Goal: Information Seeking & Learning: Check status

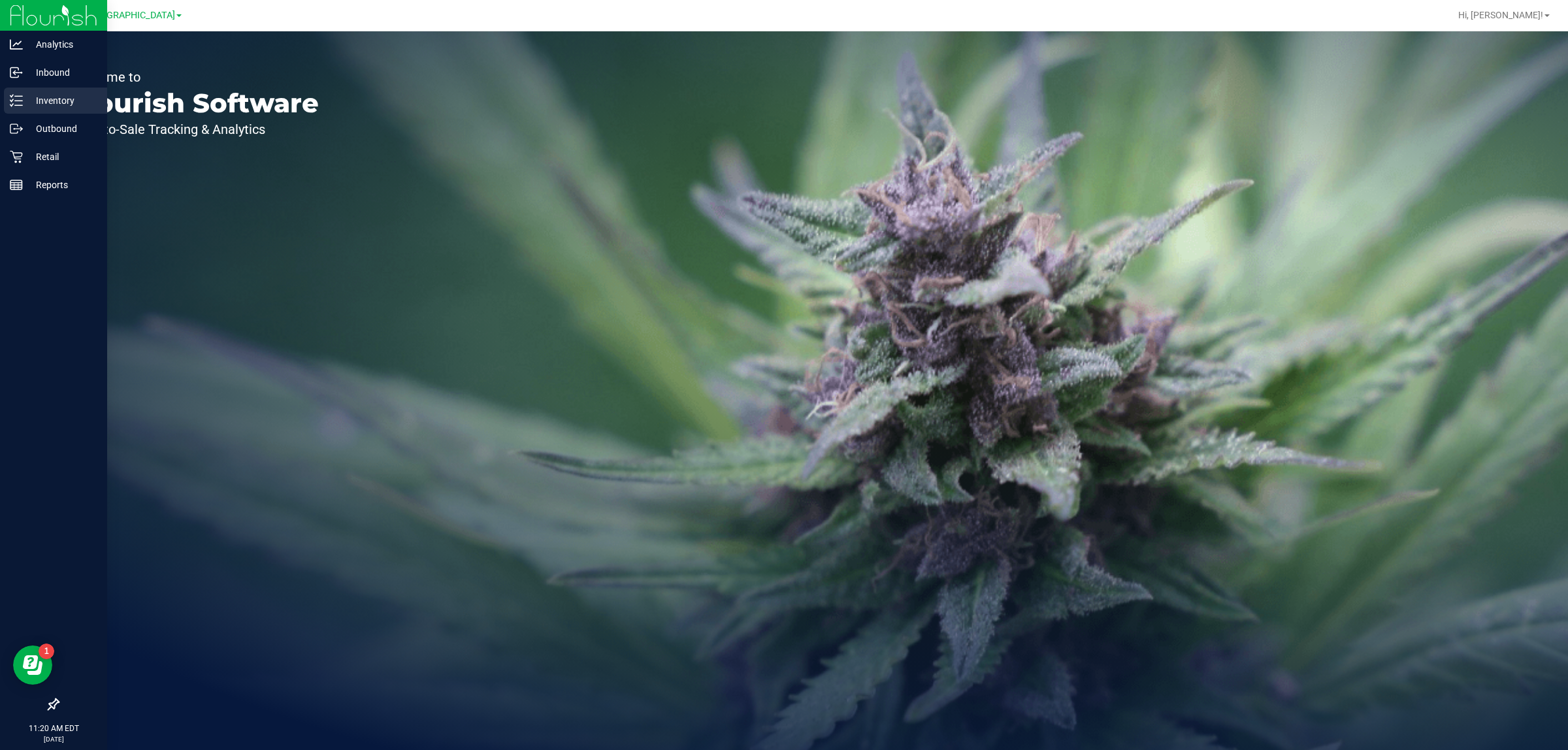
click at [23, 101] on p "Inventory" at bounding box center [62, 100] width 78 height 16
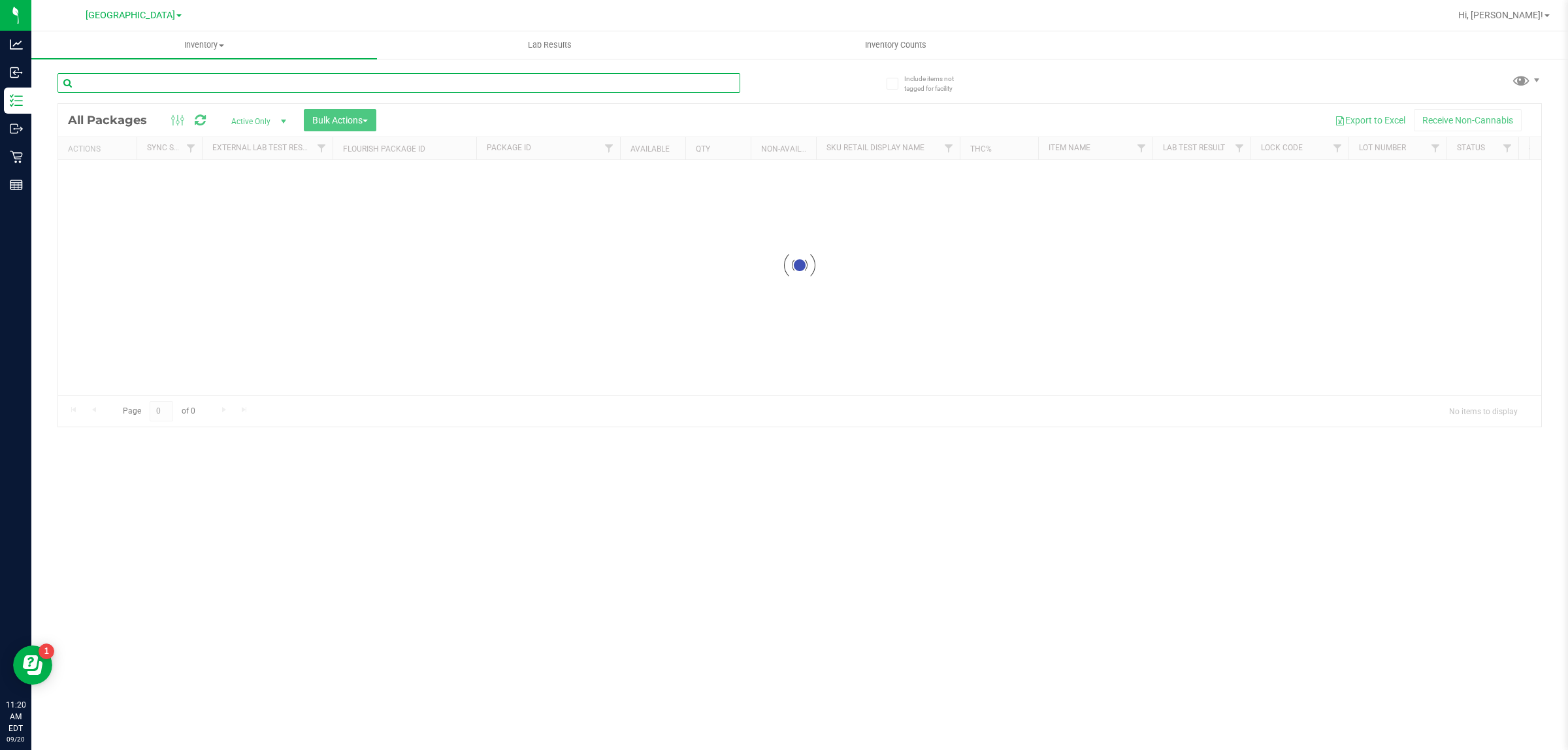
click at [272, 84] on input "text" at bounding box center [398, 83] width 682 height 19
click at [123, 77] on input "gaspars" at bounding box center [398, 83] width 682 height 19
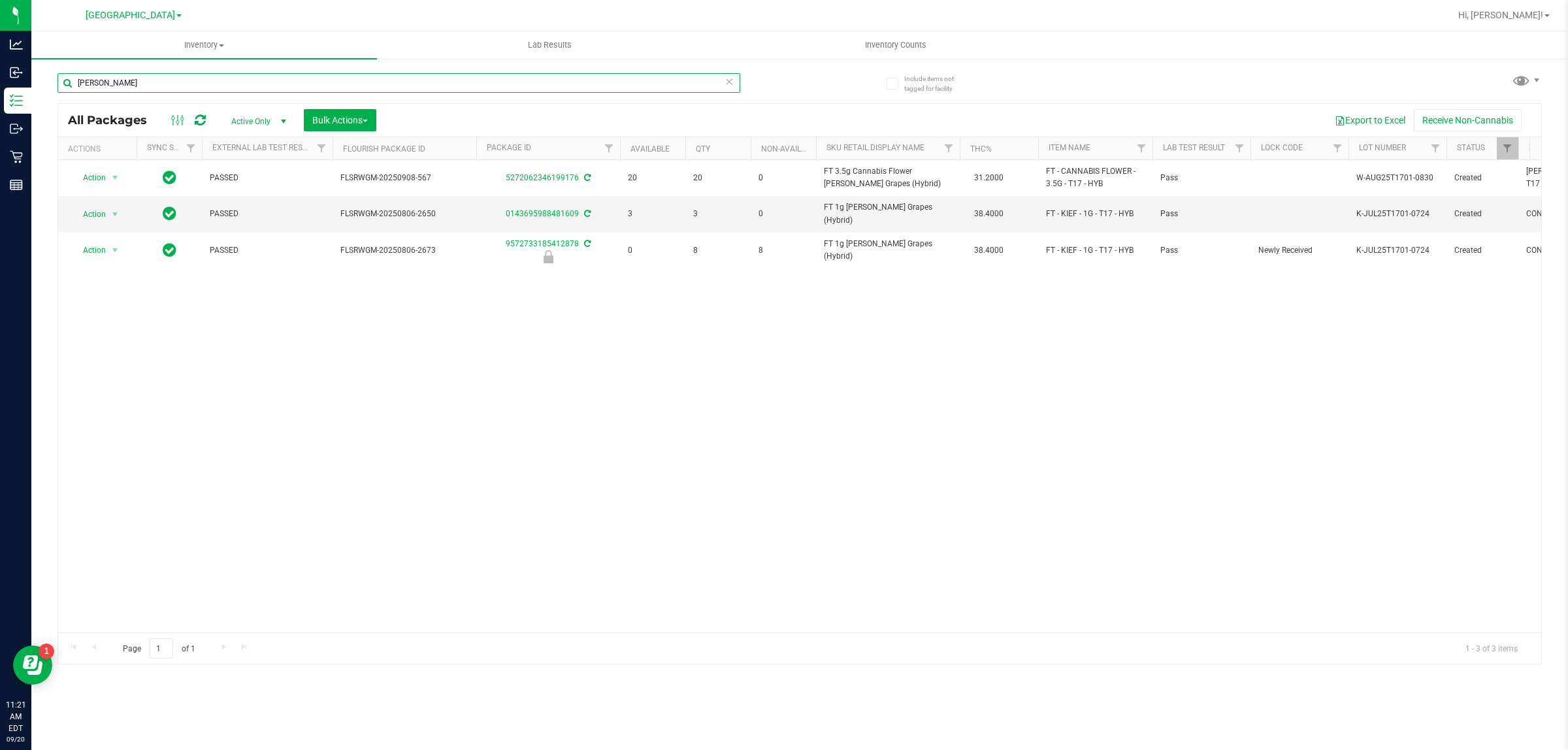
click at [403, 86] on input "[PERSON_NAME]" at bounding box center [398, 83] width 682 height 19
drag, startPoint x: 357, startPoint y: 86, endPoint x: 222, endPoint y: 80, distance: 135.1
click at [222, 80] on input "[PERSON_NAME]" at bounding box center [398, 83] width 682 height 19
click at [214, 76] on input "[PERSON_NAME]" at bounding box center [398, 83] width 682 height 19
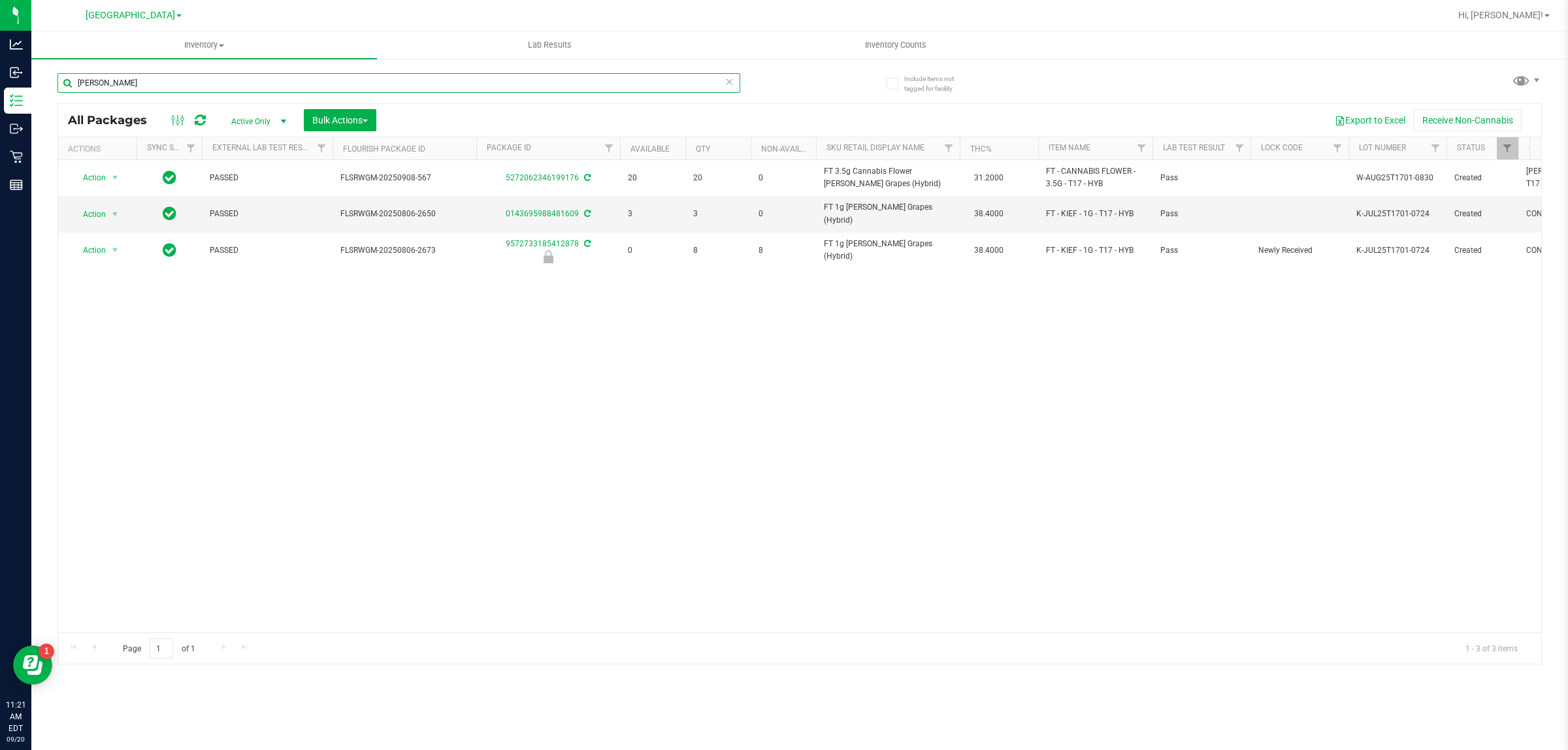
click at [214, 76] on input "[PERSON_NAME]" at bounding box center [398, 83] width 682 height 19
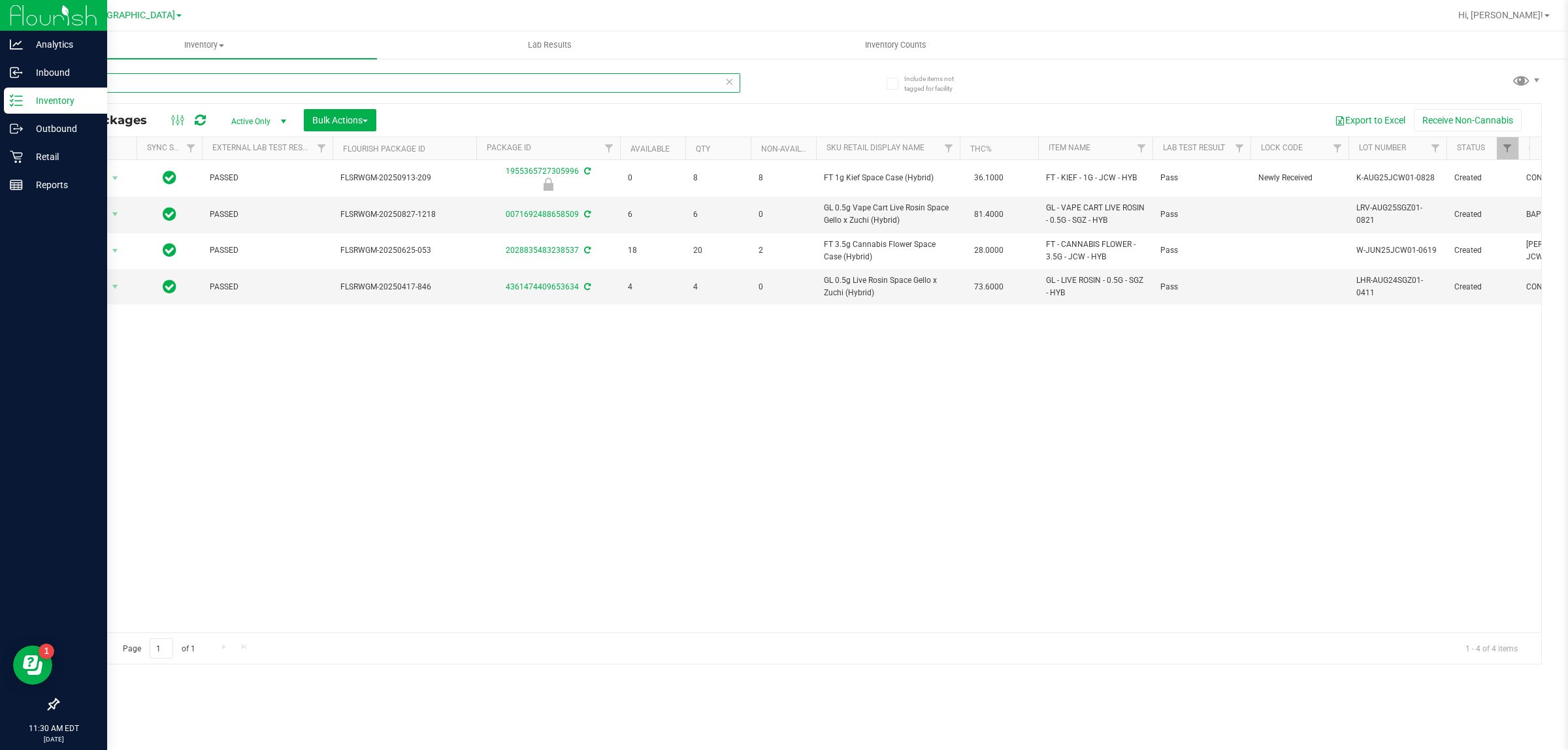
drag, startPoint x: 200, startPoint y: 81, endPoint x: 0, endPoint y: 88, distance: 200.1
click at [0, 88] on div "Analytics Inbound Inventory Outbound Retail Reports 11:30 AM EDT [DATE] 09/20 […" at bounding box center [784, 375] width 1568 height 750
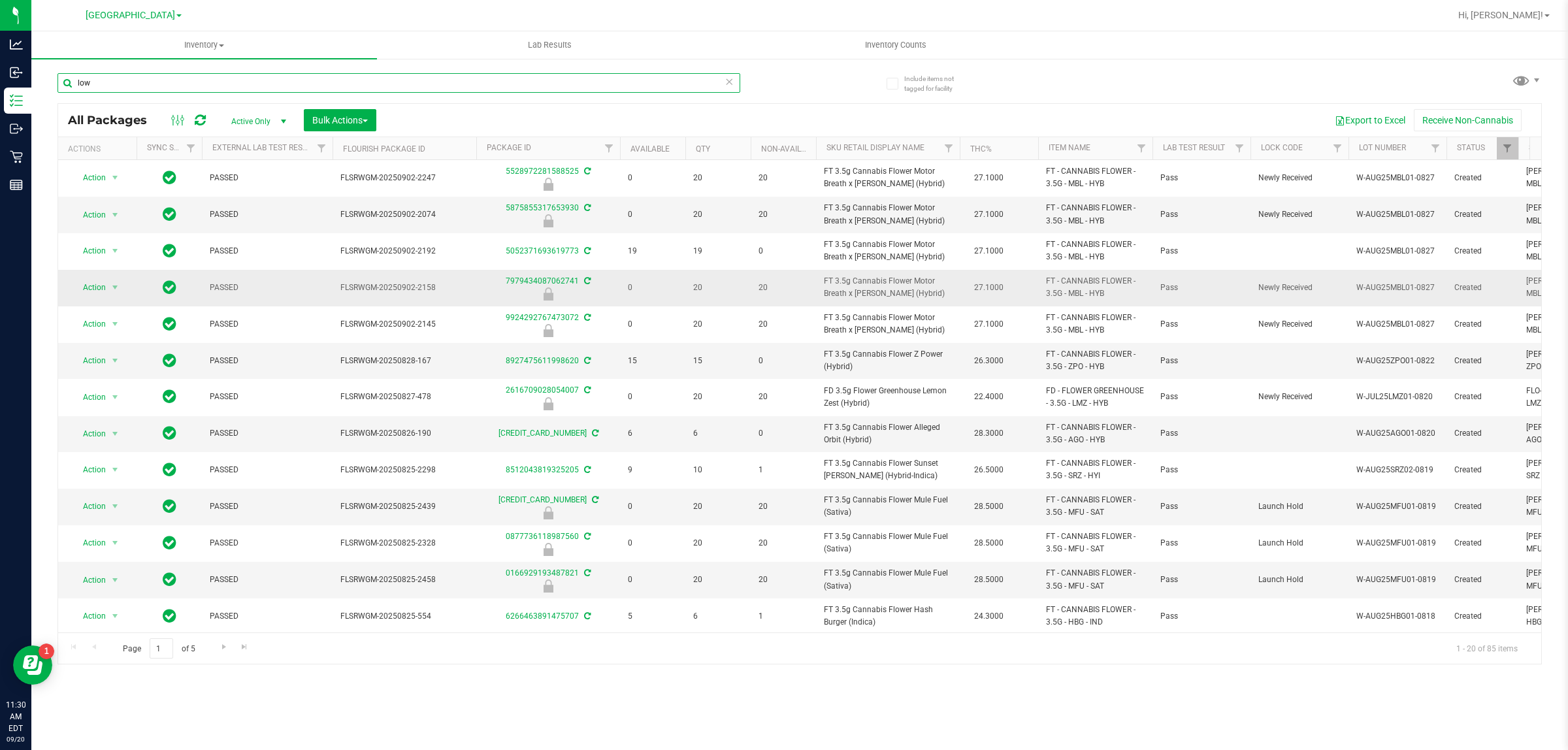
scroll to position [270, 0]
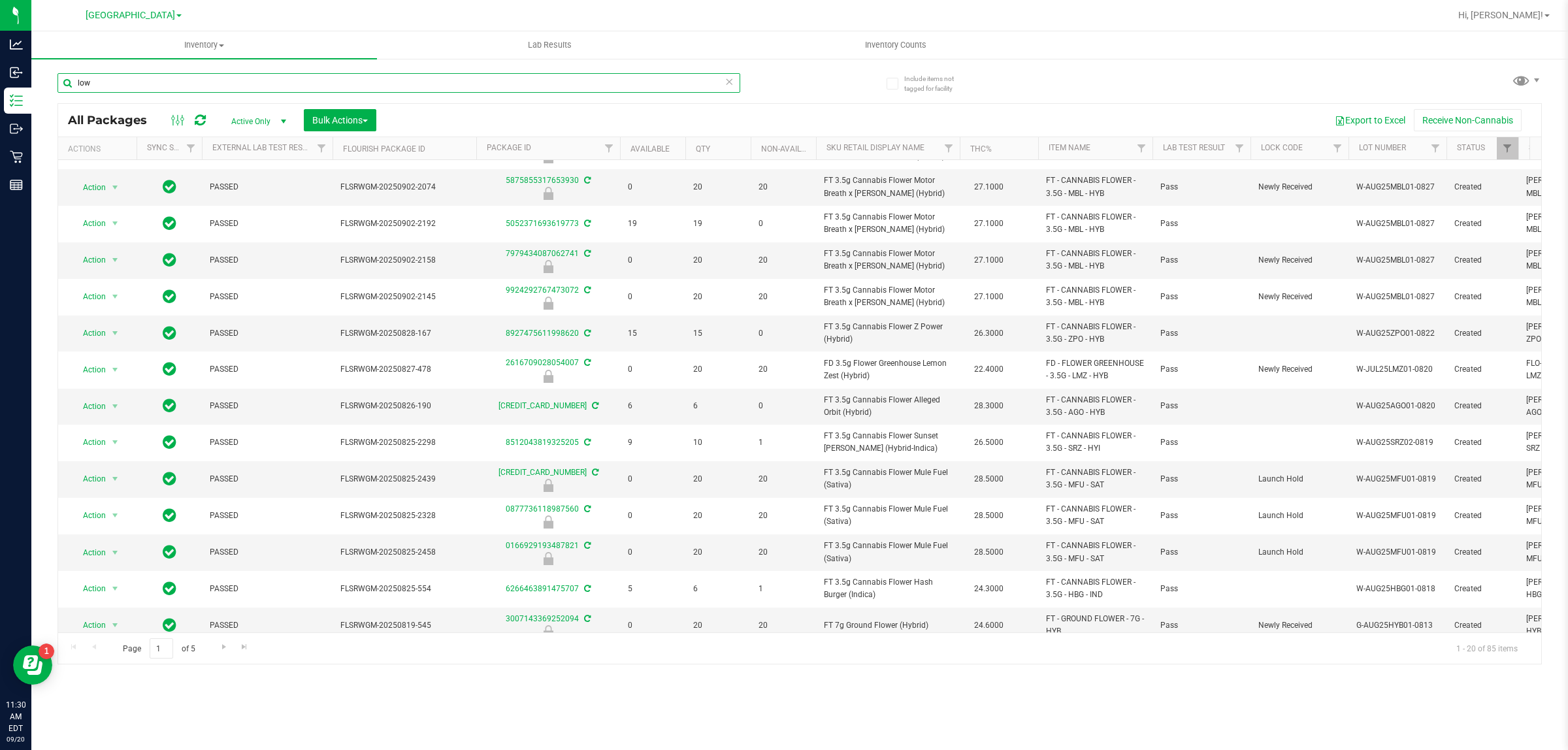
click at [266, 76] on input "low" at bounding box center [398, 83] width 682 height 19
type input "lemon glow"
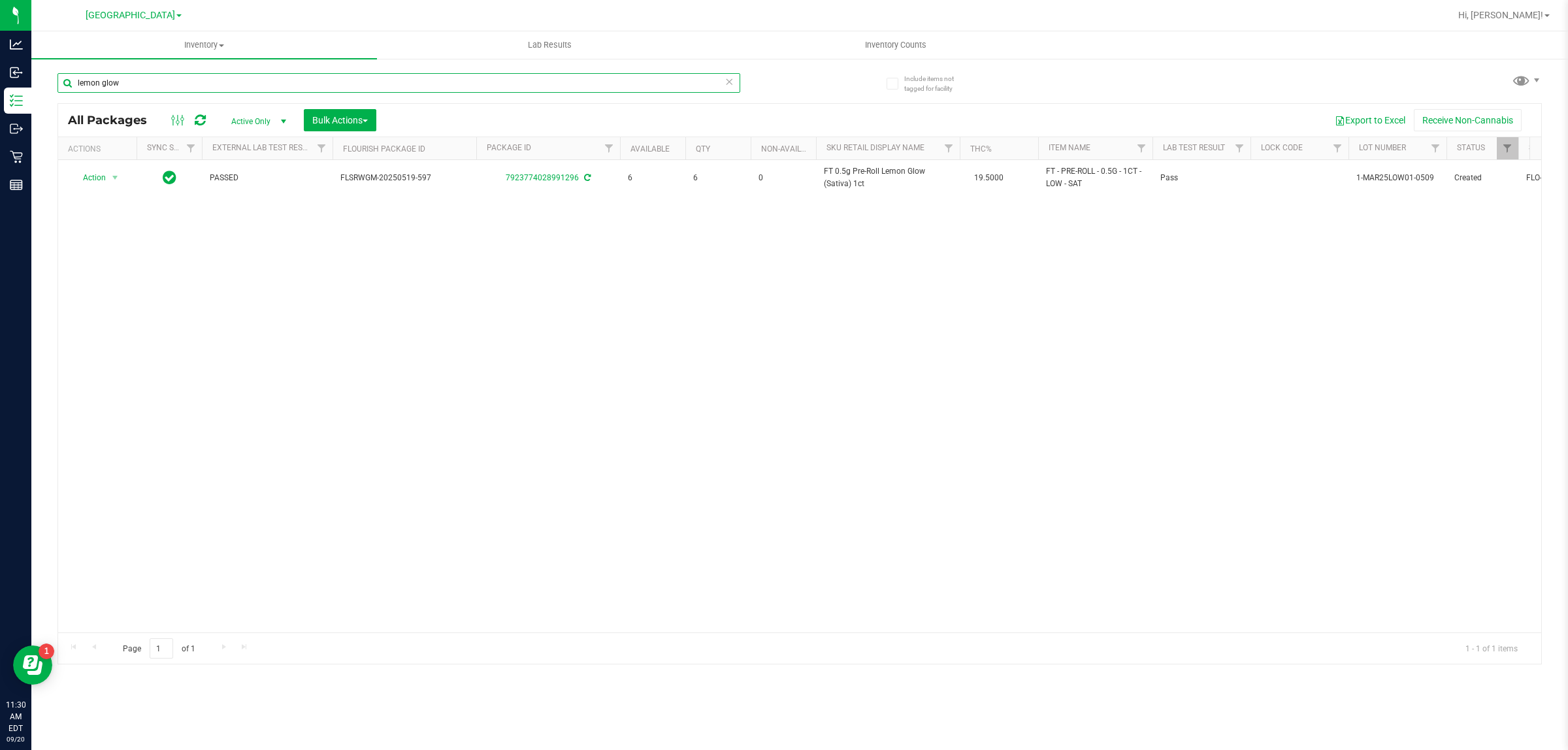
drag, startPoint x: 149, startPoint y: 80, endPoint x: 60, endPoint y: 76, distance: 89.1
click at [60, 76] on input "lemon glow" at bounding box center [398, 83] width 682 height 19
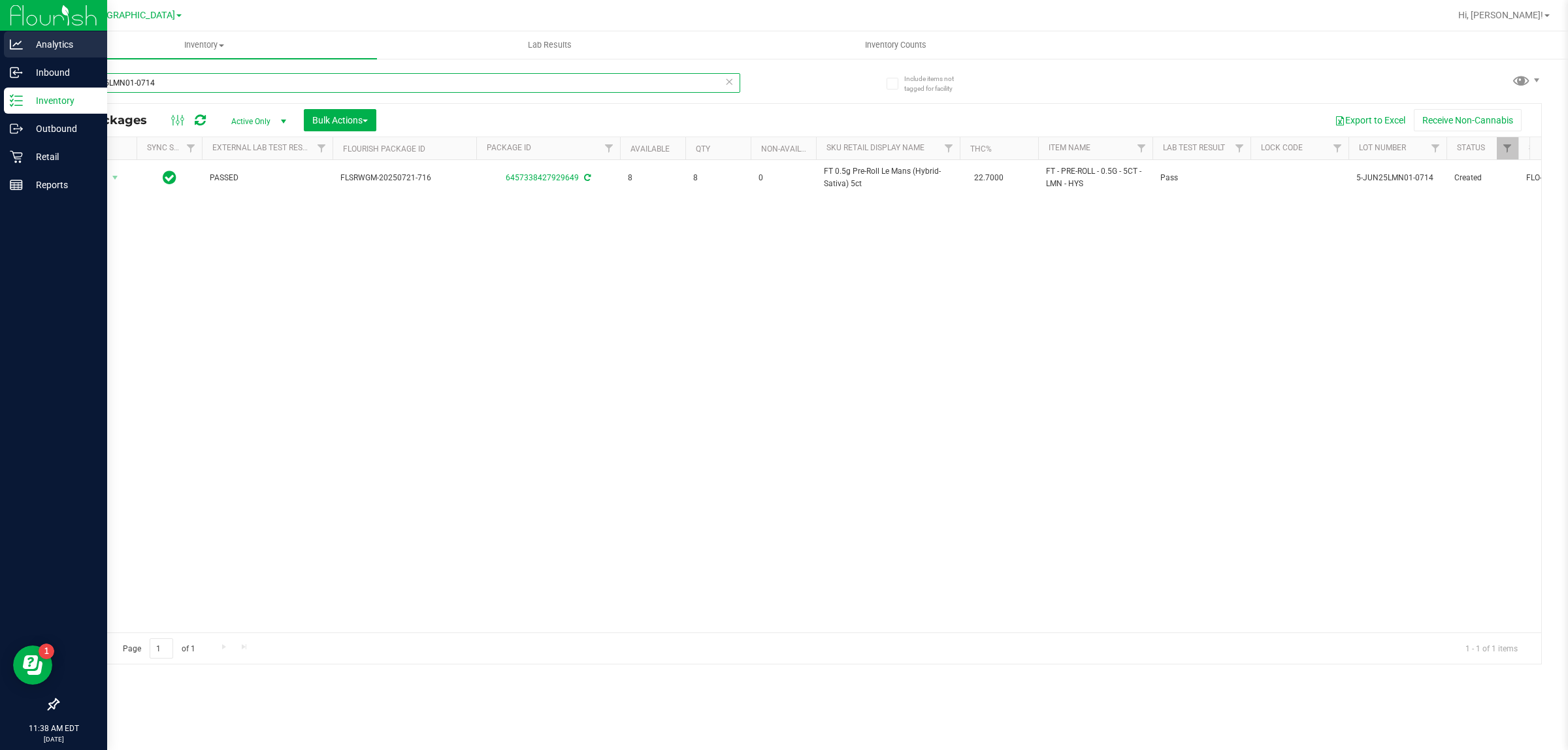
drag, startPoint x: 341, startPoint y: 83, endPoint x: 0, endPoint y: 57, distance: 342.0
click at [0, 57] on div "Analytics Inbound Inventory Outbound Retail Reports 11:38 AM EDT [DATE] 09/20 […" at bounding box center [784, 375] width 1568 height 750
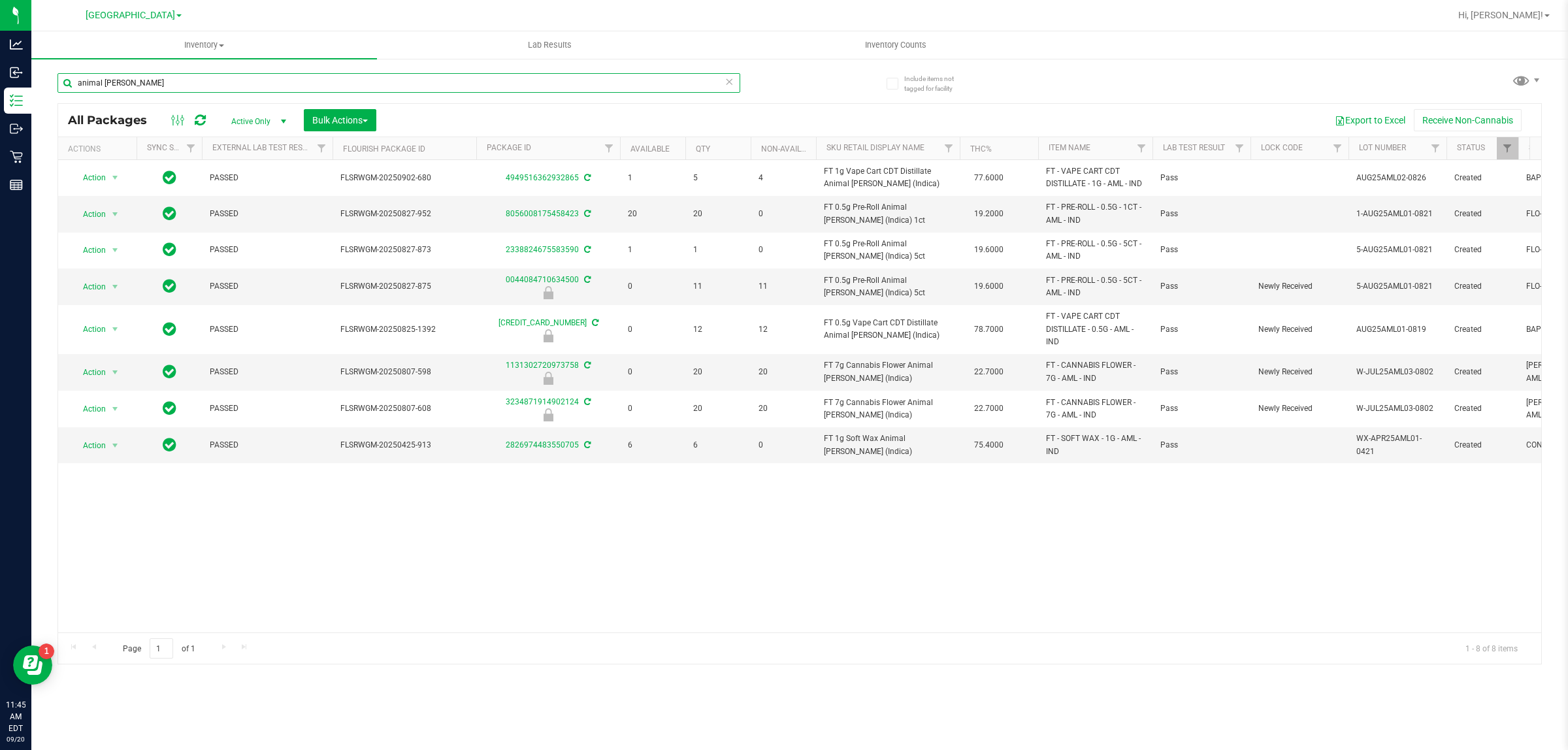
click at [211, 75] on input "animal [PERSON_NAME]" at bounding box center [398, 83] width 682 height 19
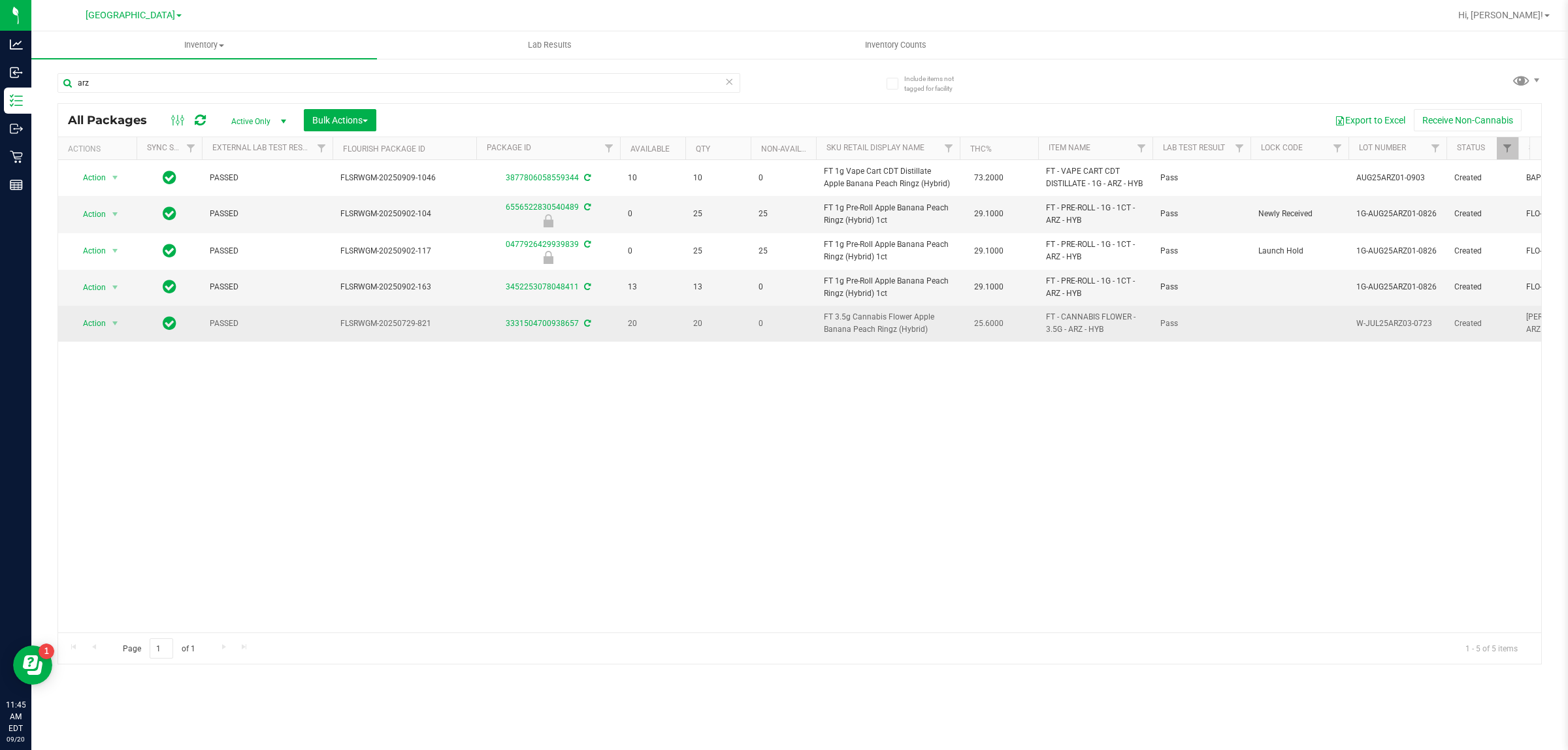
click at [1069, 334] on span "FT - CANNABIS FLOWER - 3.5G - ARZ - HYB" at bounding box center [1095, 323] width 98 height 25
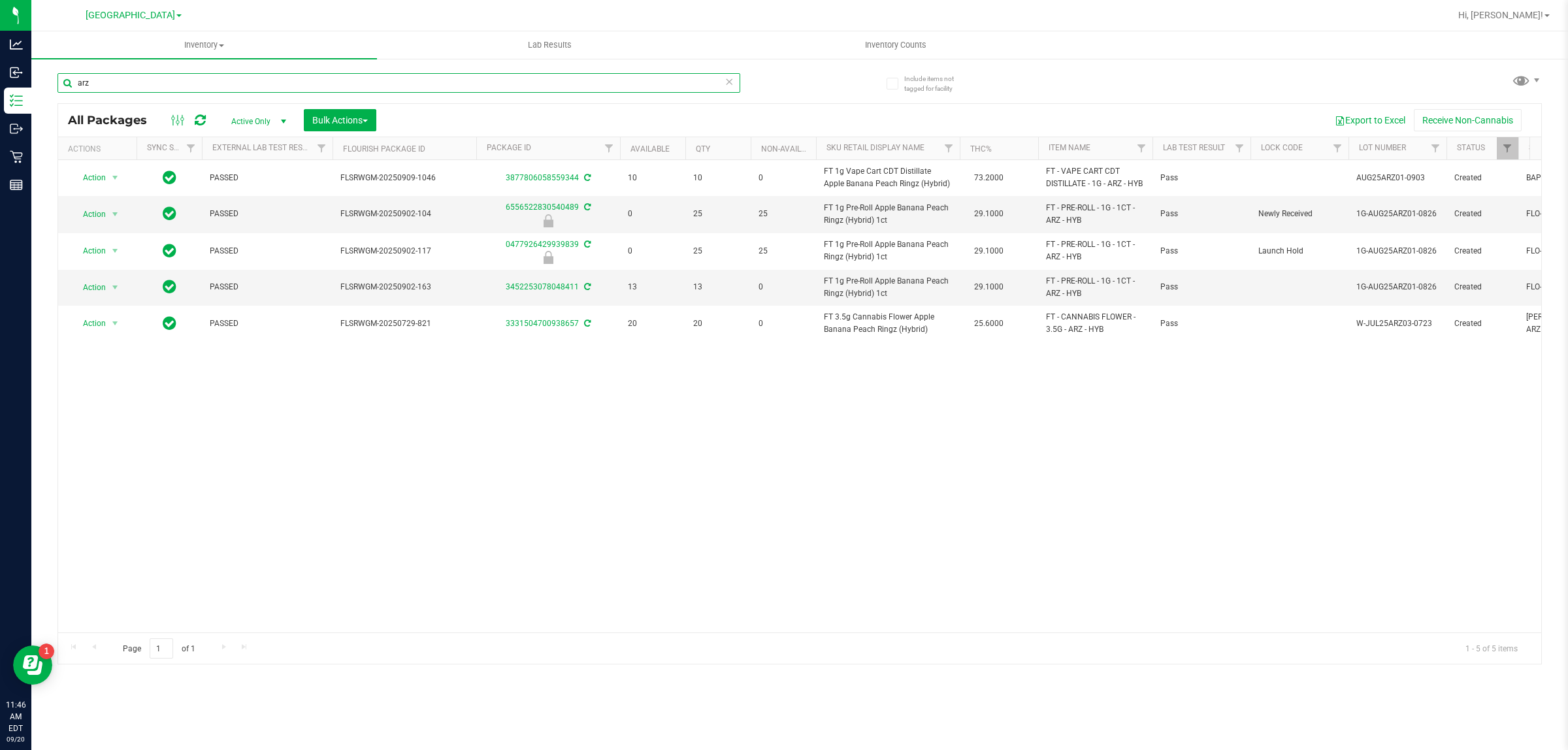
click at [272, 83] on input "arz" at bounding box center [398, 83] width 682 height 19
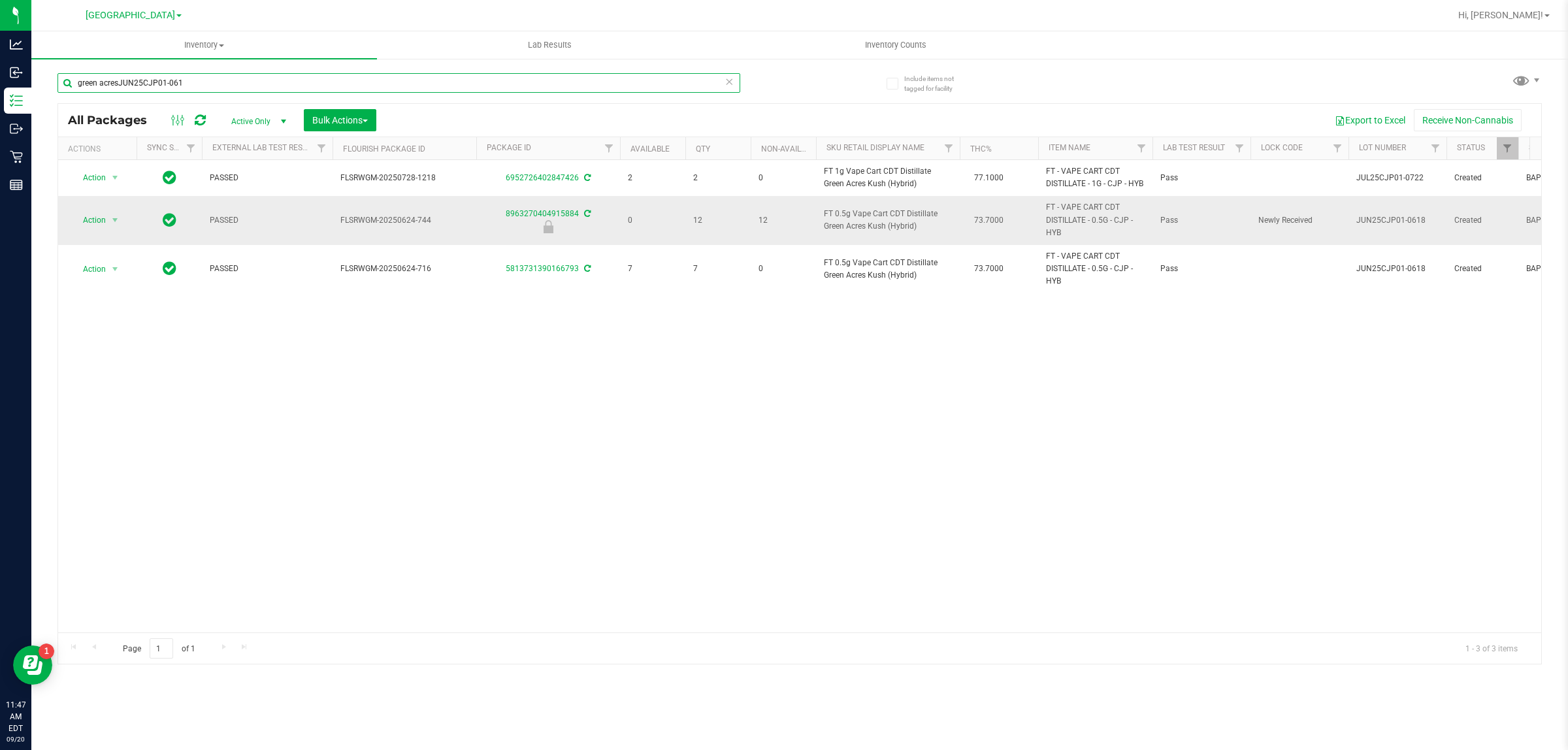
type input "green acresJUN25CJP01-0618"
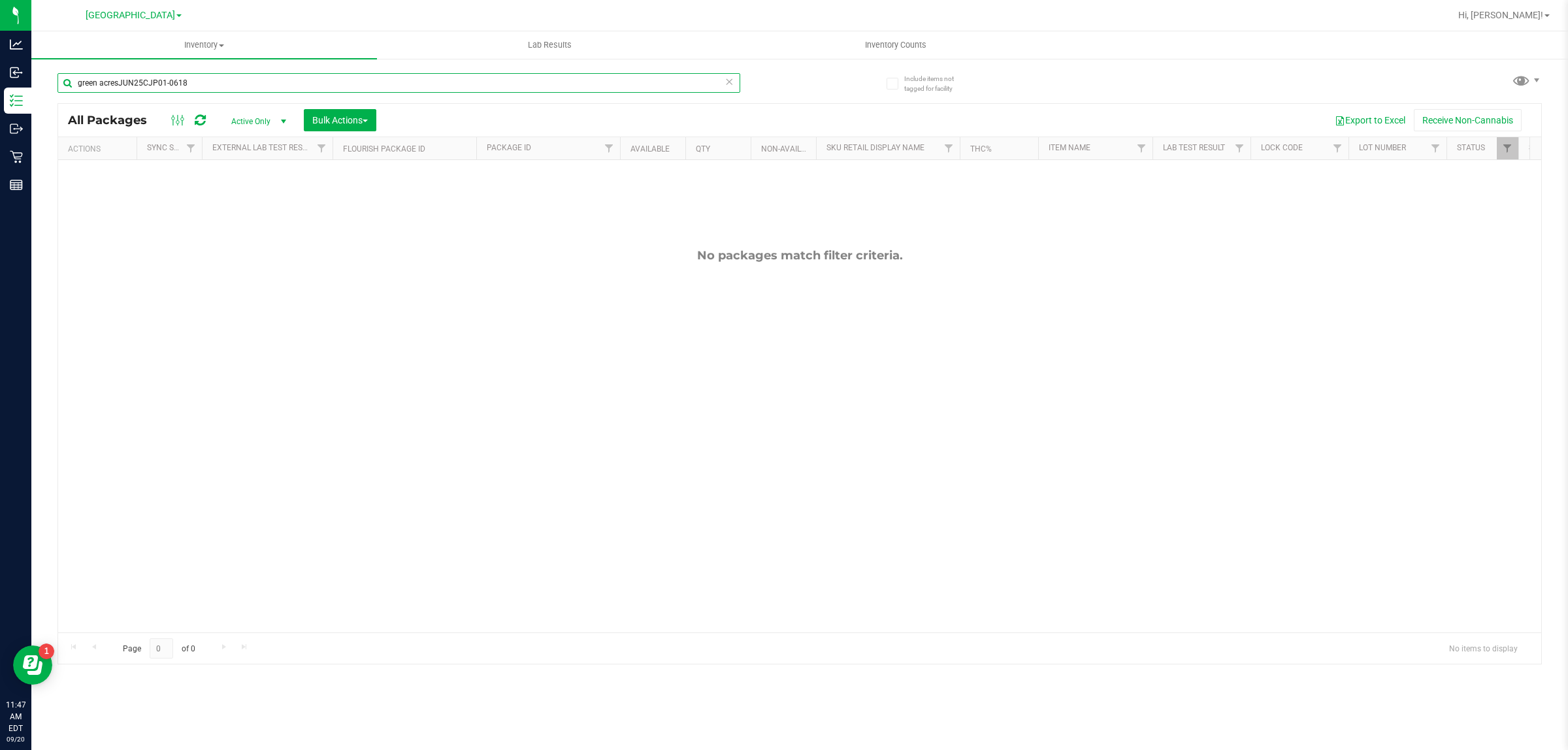
drag, startPoint x: 255, startPoint y: 80, endPoint x: 50, endPoint y: 73, distance: 205.1
click at [49, 73] on div "Include items not tagged for facility green acresJUN25CJP01-0618 All Packages A…" at bounding box center [799, 256] width 1536 height 398
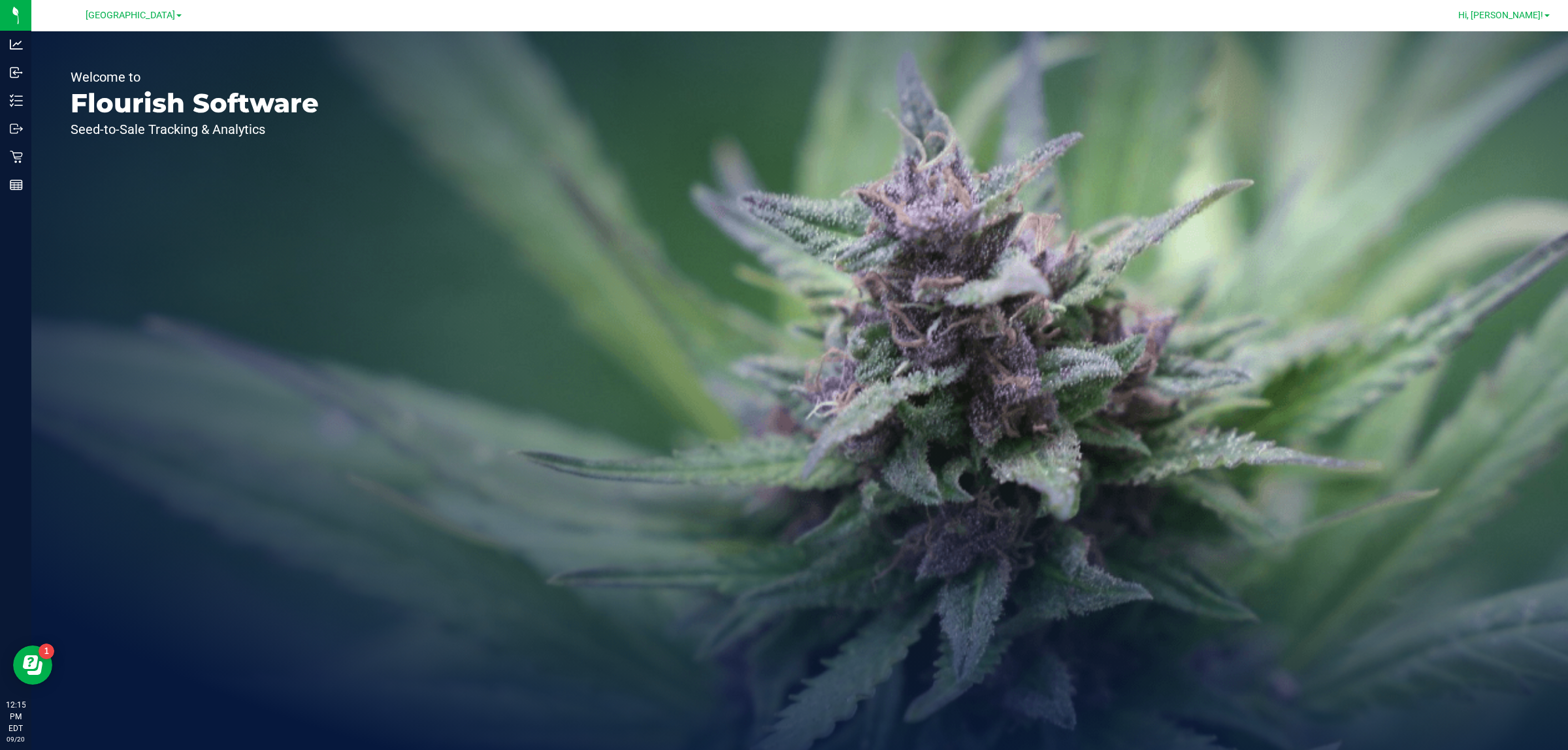
click at [1505, 19] on span "Hi, [PERSON_NAME]!" at bounding box center [1500, 15] width 84 height 10
click at [1497, 113] on span "Sign Out" at bounding box center [1499, 116] width 38 height 13
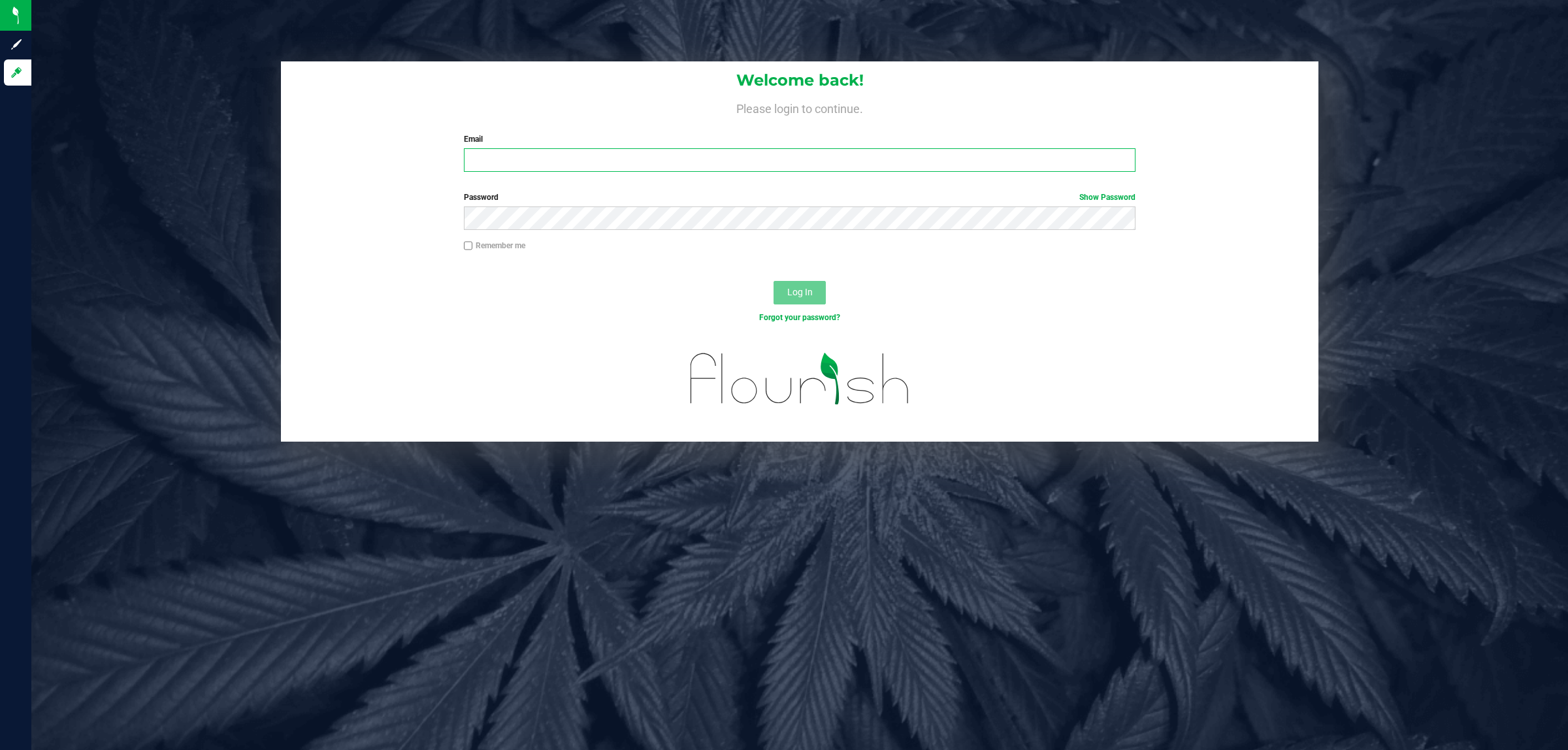
click at [546, 163] on input "Email" at bounding box center [800, 160] width 672 height 23
type input "nchenowith@liveparallel.com"
click at [773, 281] on button "Log In" at bounding box center [799, 292] width 52 height 23
